Goal: Task Accomplishment & Management: Complete application form

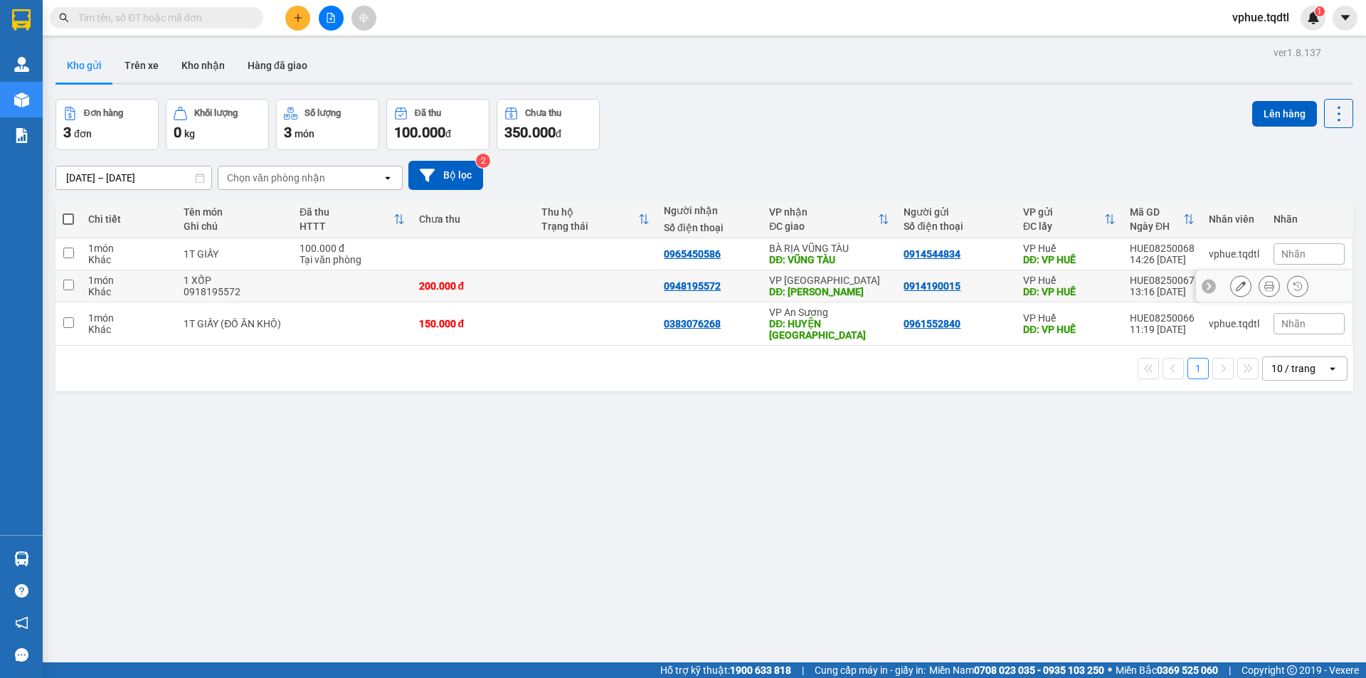
click at [1264, 284] on button at bounding box center [1269, 286] width 20 height 25
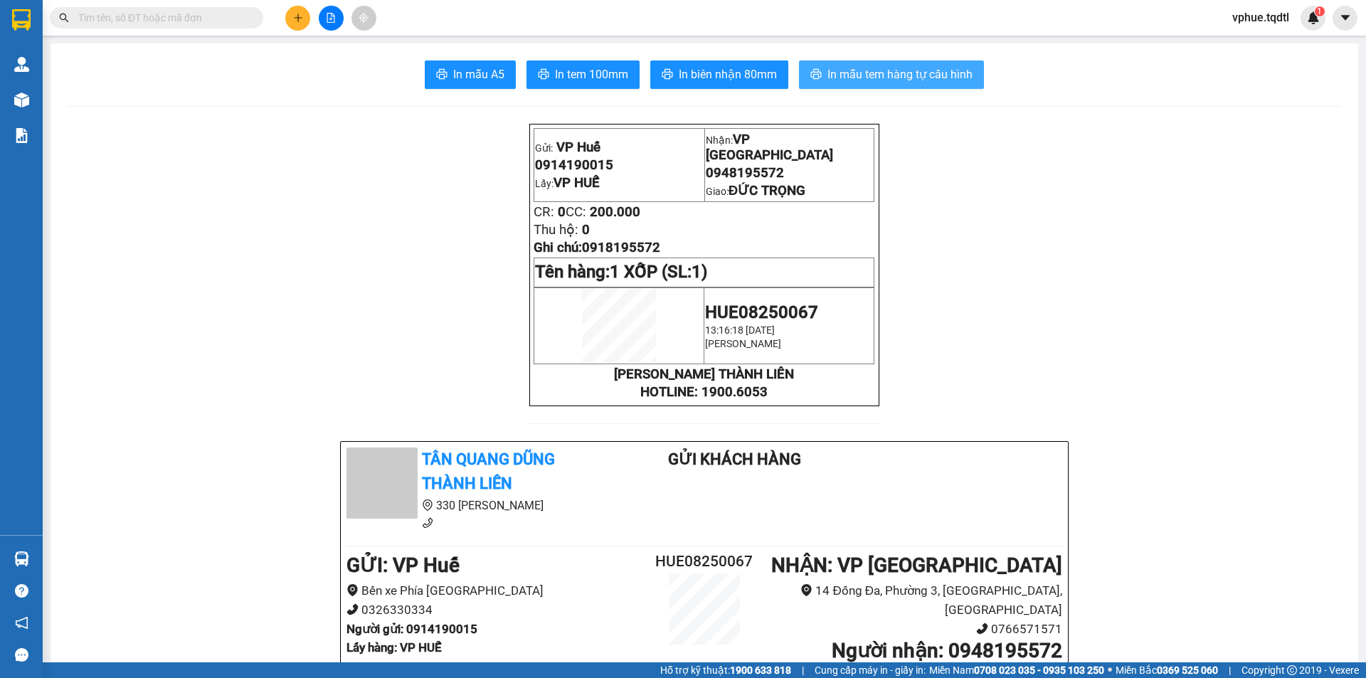
click at [891, 68] on span "In mẫu tem hàng tự cấu hình" at bounding box center [899, 74] width 145 height 18
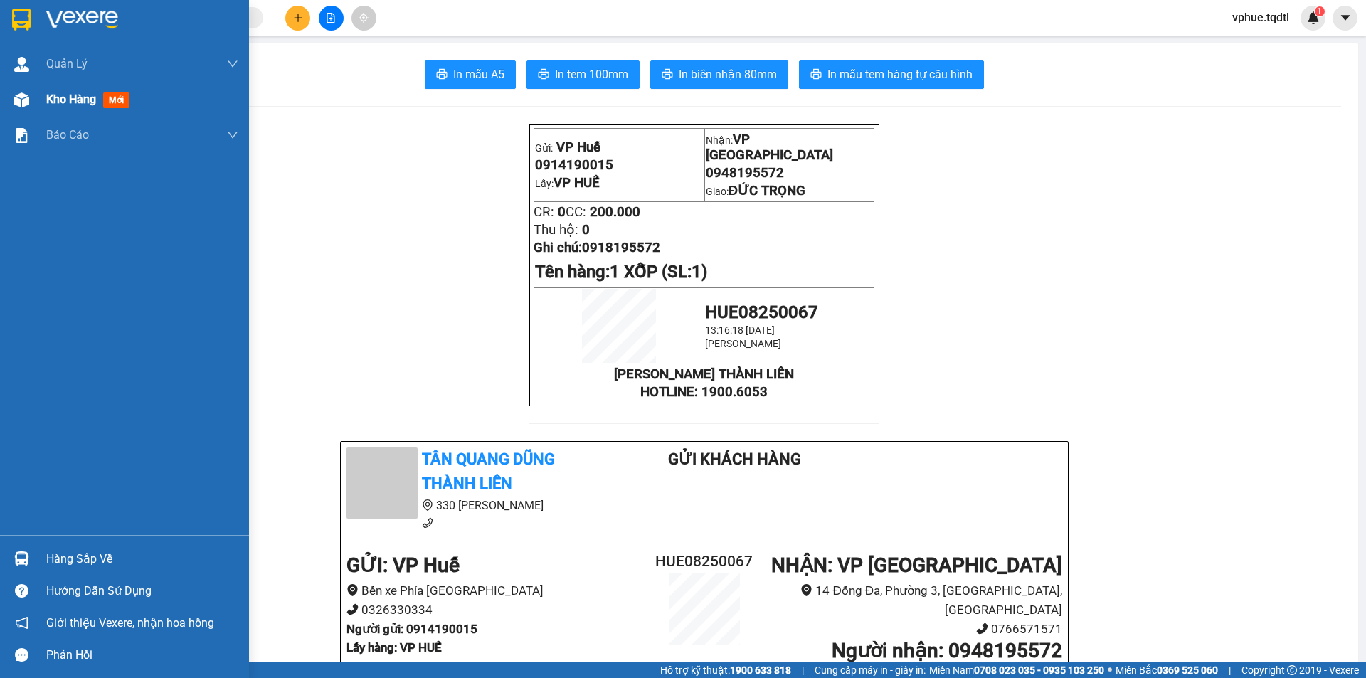
click at [67, 92] on span "Kho hàng" at bounding box center [71, 99] width 50 height 14
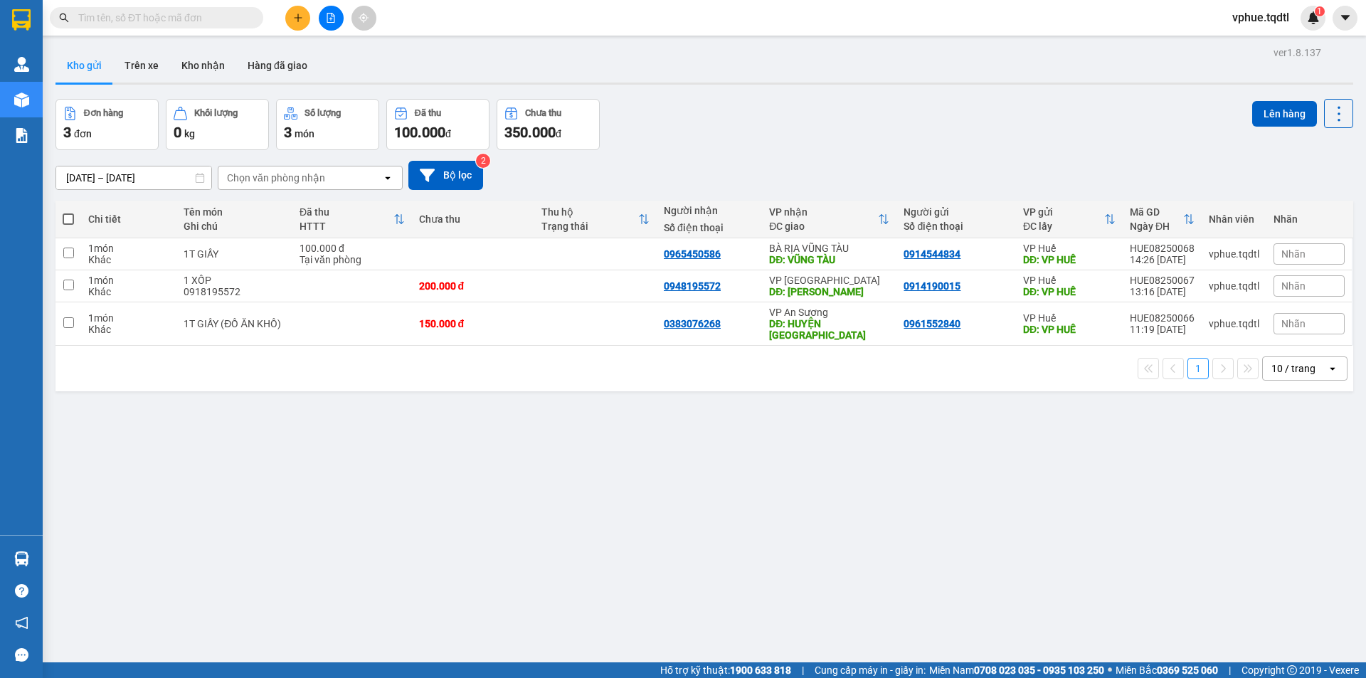
click at [298, 18] on icon "plus" at bounding box center [297, 18] width 1 height 8
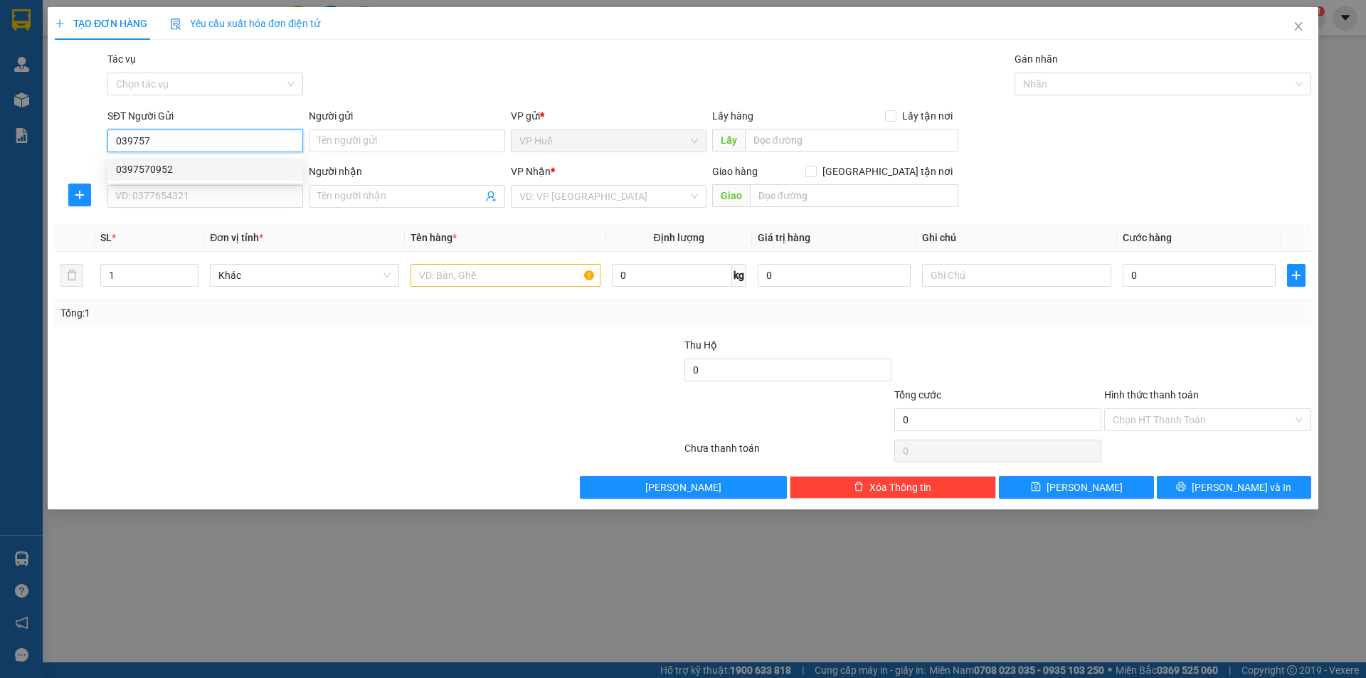
click at [214, 169] on div "0397570952" at bounding box center [205, 169] width 179 height 16
type input "0397570952"
type input "VP HUẾ"
type input "0916383978"
type input "NGÃ TƯ KHU CÔNG NGHIỆP QL1A, PHAN THIẾT"
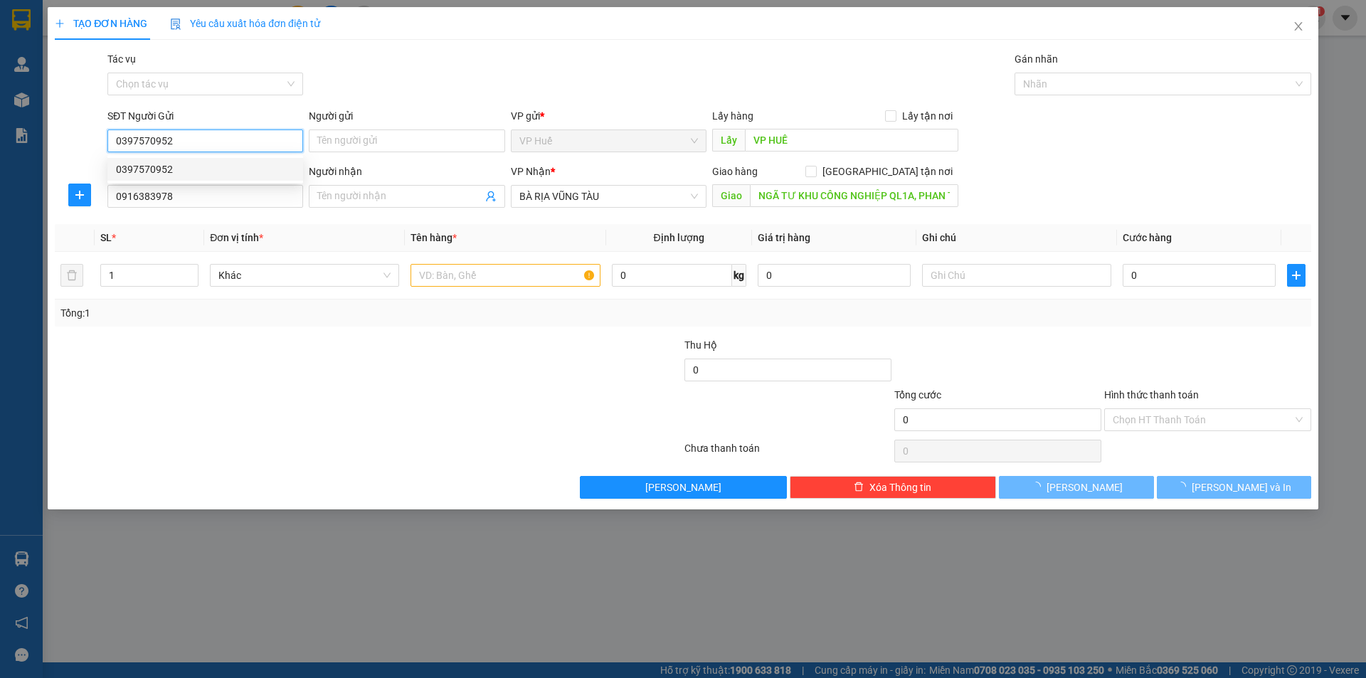
type input "150.000"
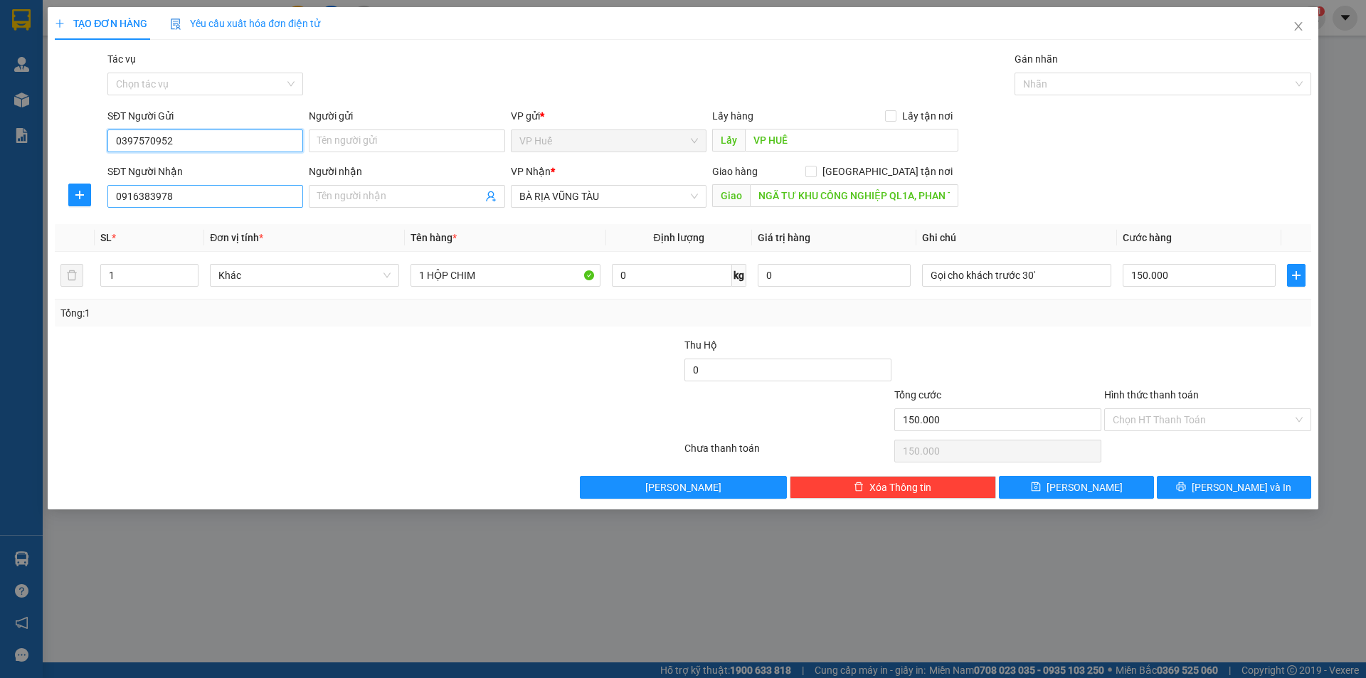
type input "0397570952"
click at [255, 191] on input "0916383978" at bounding box center [205, 196] width 196 height 23
click at [261, 188] on input "0916383978" at bounding box center [205, 196] width 196 height 23
type input "0328147114"
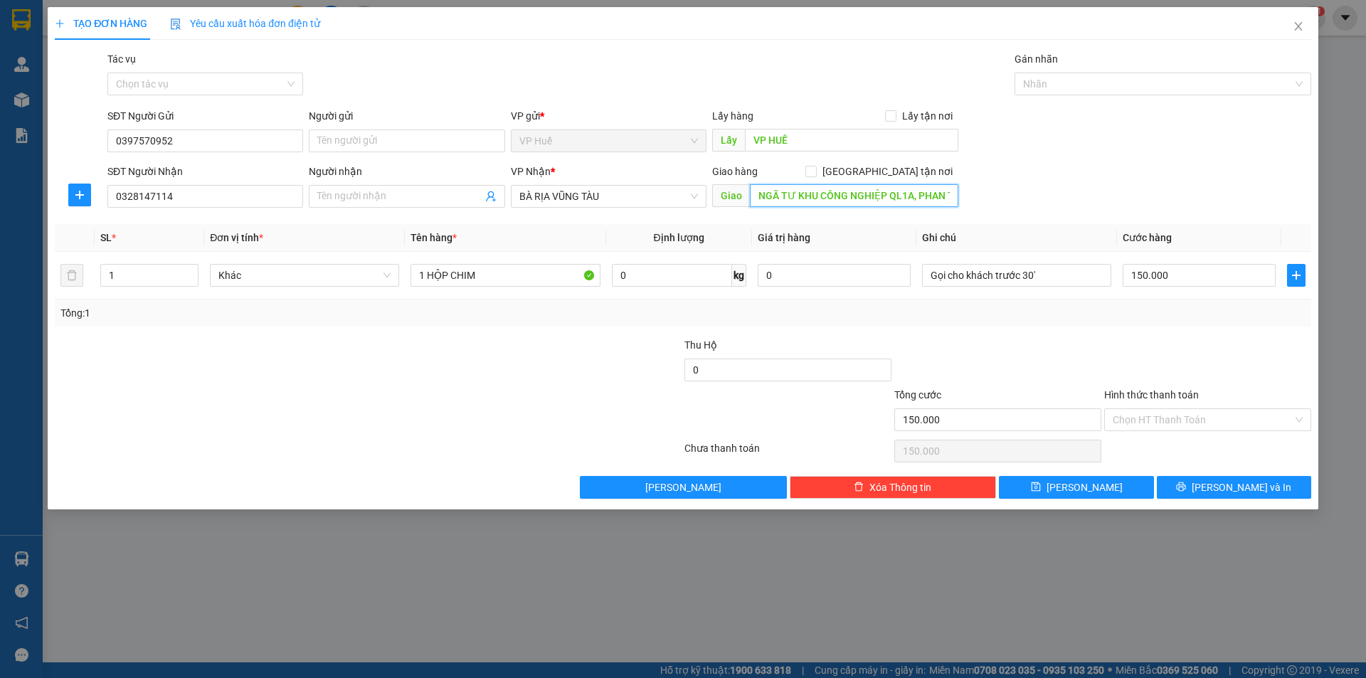
click at [814, 194] on input "NGÃ TƯ KHU CÔNG NGHIỆP QL1A, PHAN THIẾT" at bounding box center [854, 195] width 208 height 23
click at [558, 201] on span "BÀ RỊA VŨNG TÀU" at bounding box center [608, 196] width 179 height 21
type input "BẾN XE MIỀN ĐÔNG MỚI"
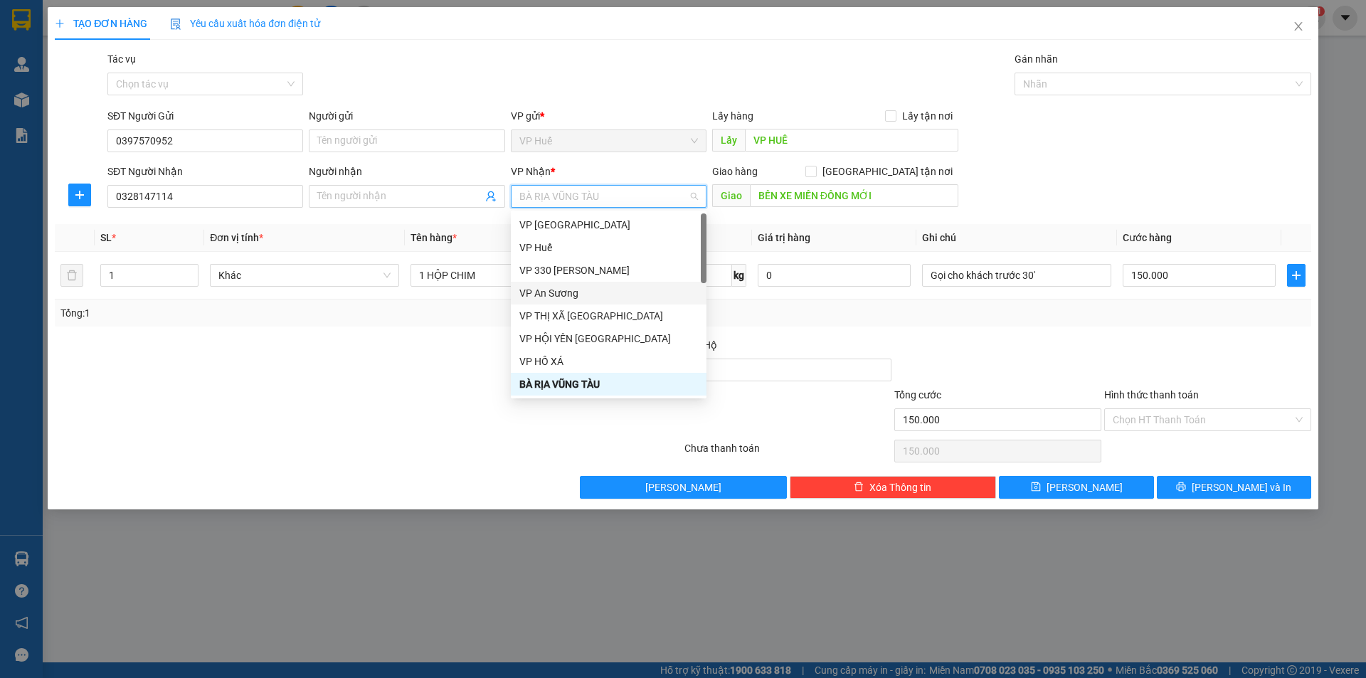
click at [599, 289] on div "VP An Sương" at bounding box center [608, 293] width 179 height 16
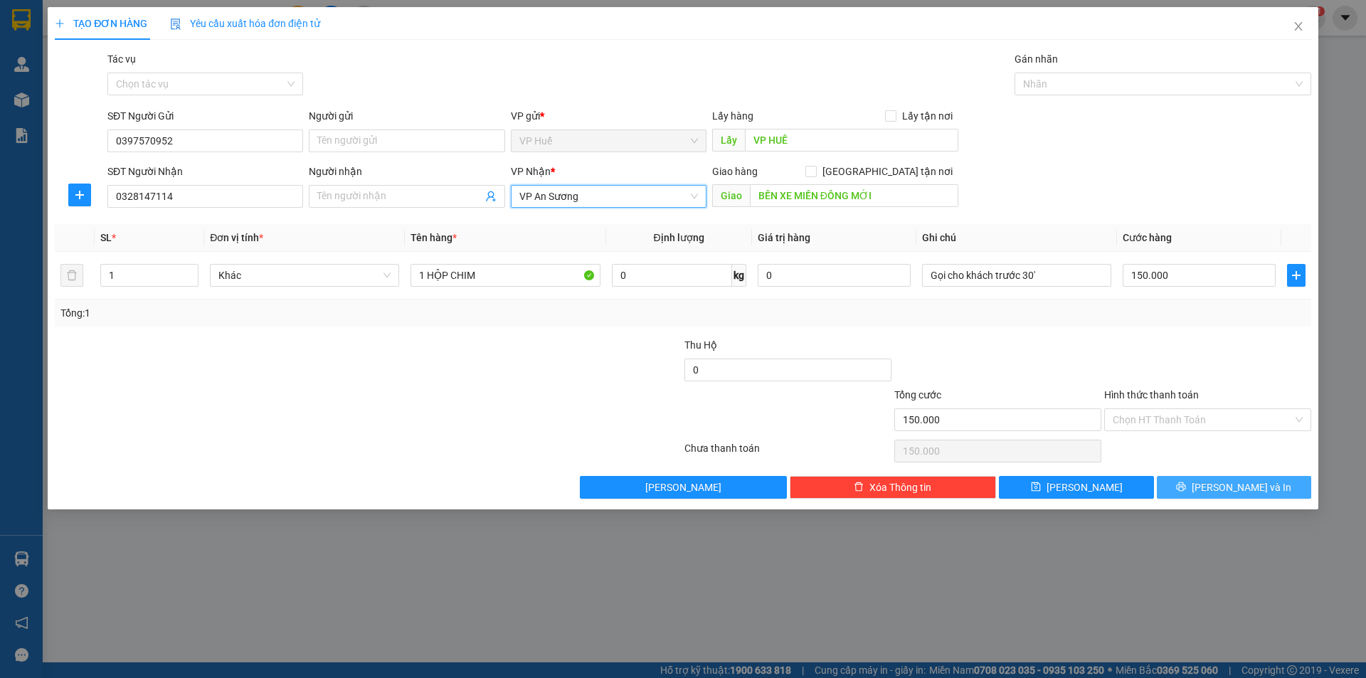
click at [1227, 484] on span "[PERSON_NAME] và In" at bounding box center [1241, 487] width 100 height 16
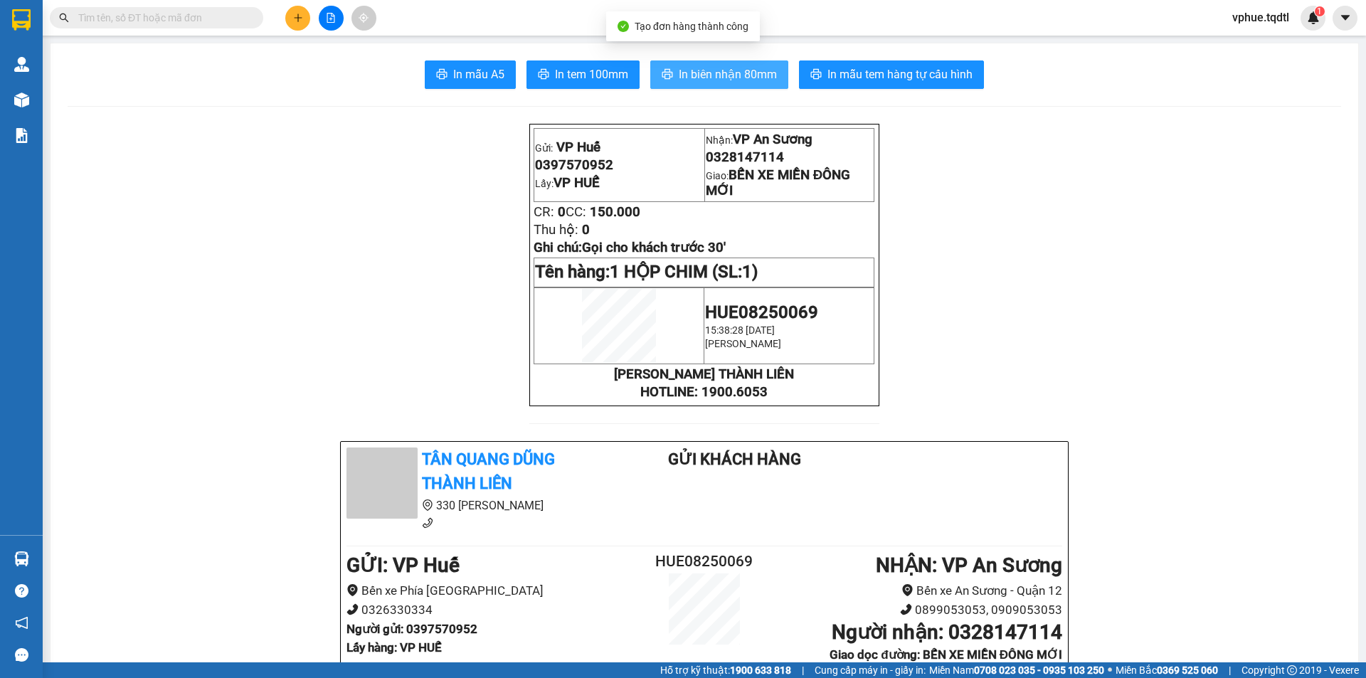
click at [745, 72] on span "In biên nhận 80mm" at bounding box center [728, 74] width 98 height 18
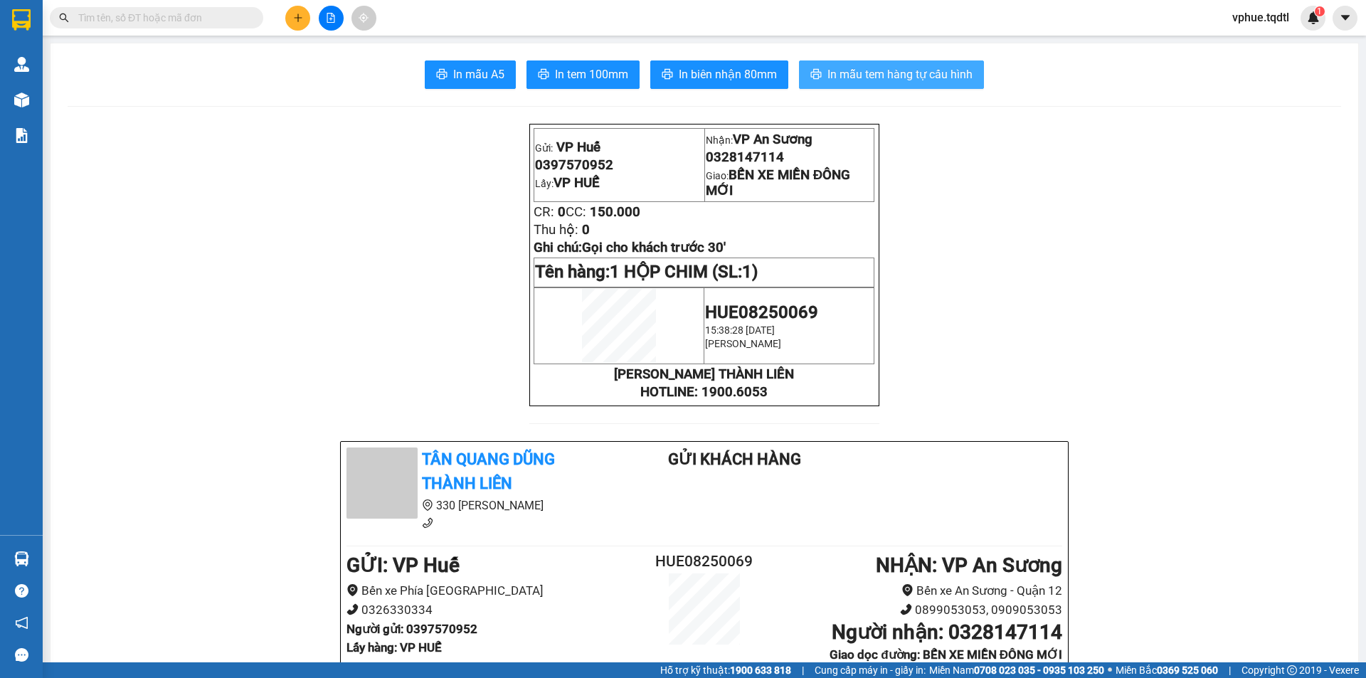
click at [851, 88] on button "In mẫu tem hàng tự cấu hình" at bounding box center [891, 74] width 185 height 28
